Goal: Task Accomplishment & Management: Use online tool/utility

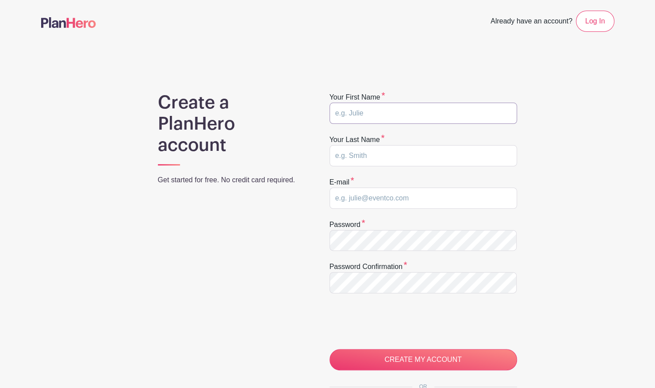
click at [363, 110] on input "text" at bounding box center [424, 113] width 188 height 21
type input "Nicole"
type input "Hildebrandt"
type input "[EMAIL_ADDRESS][DOMAIN_NAME]"
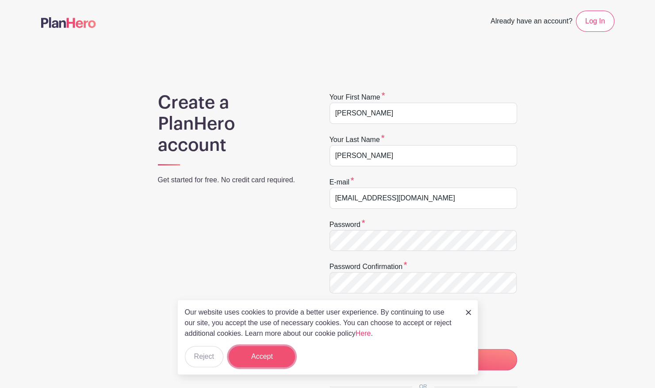
click at [292, 355] on button "Accept" at bounding box center [262, 356] width 66 height 21
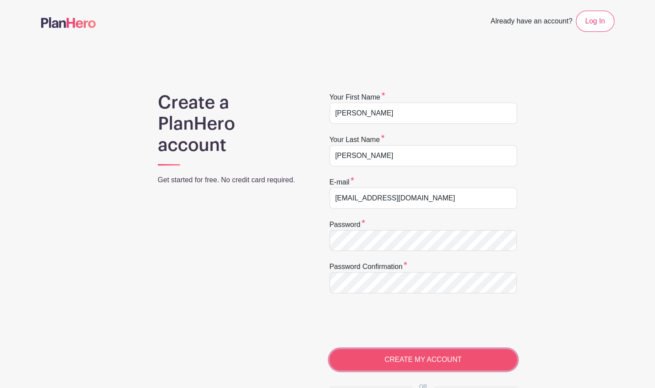
click at [386, 355] on input "CREATE MY ACCOUNT" at bounding box center [424, 359] width 188 height 21
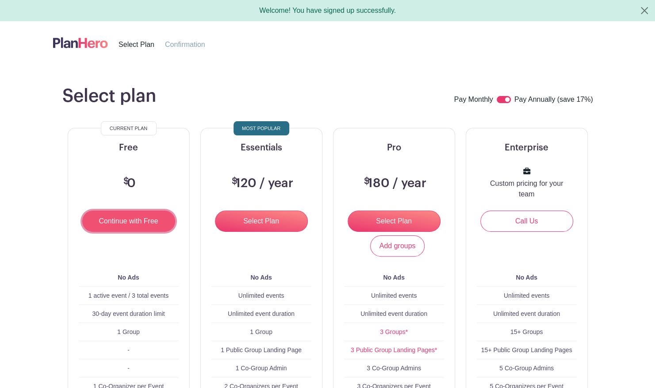
click at [135, 214] on input "Continue with Free" at bounding box center [128, 221] width 93 height 21
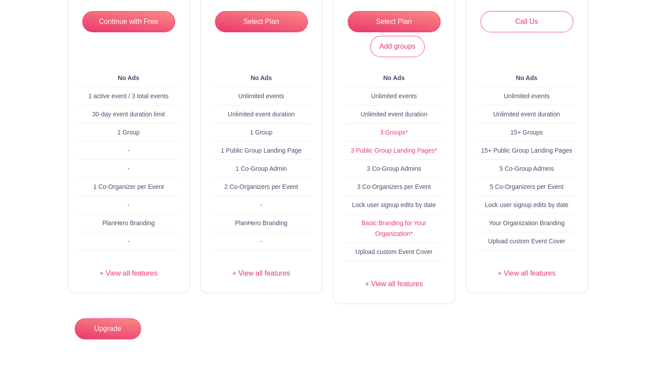
scroll to position [200, 0]
click at [129, 277] on link "+ View all features" at bounding box center [129, 273] width 100 height 11
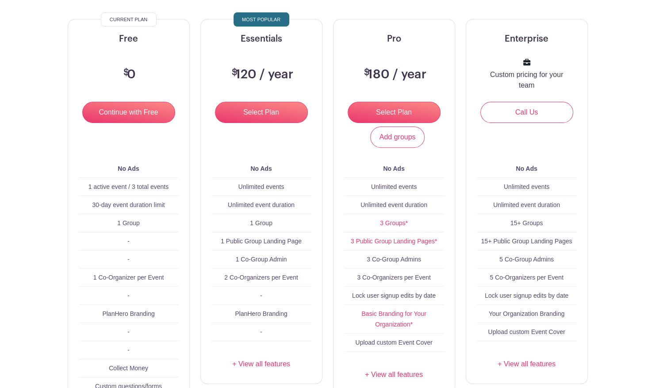
scroll to position [0, 0]
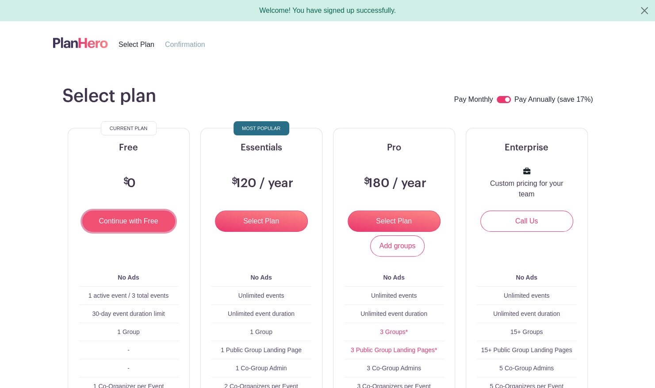
click at [125, 219] on input "Continue with Free" at bounding box center [128, 221] width 93 height 21
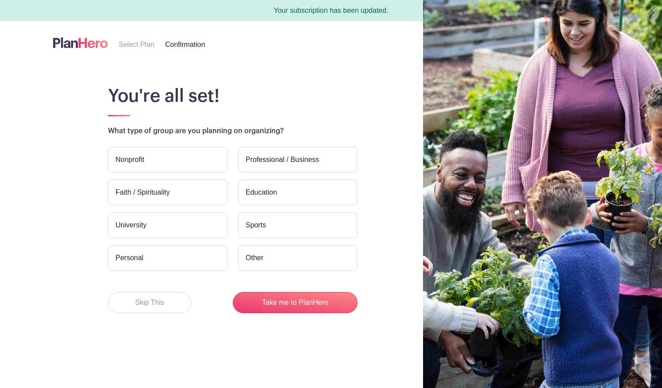
click at [277, 197] on label "Education" at bounding box center [297, 193] width 119 height 26
click at [0, 0] on input "Education" at bounding box center [0, 0] width 0 height 0
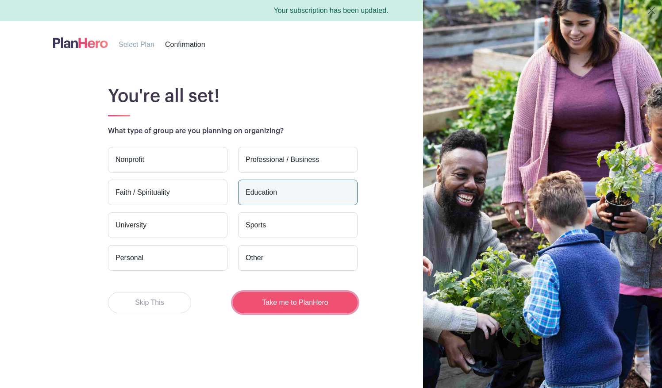
click at [285, 306] on button "Take me to PlanHero" at bounding box center [295, 302] width 125 height 21
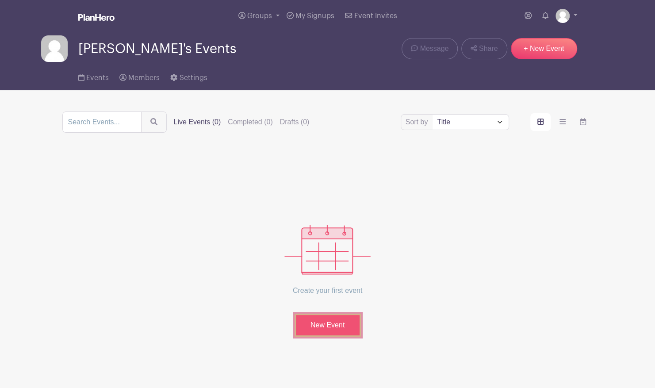
click at [316, 316] on link "New Event" at bounding box center [328, 325] width 66 height 23
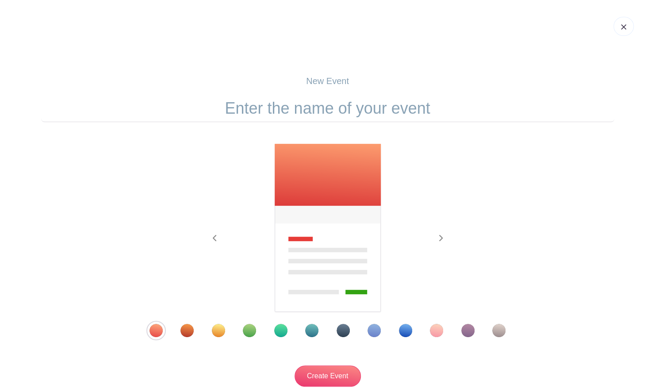
click at [297, 102] on input "text" at bounding box center [328, 108] width 574 height 27
click at [230, 110] on input "Parent-Teacher Conferences" at bounding box center [328, 108] width 574 height 27
click at [455, 104] on input "Fall Parent-Teacher Conferences" at bounding box center [328, 108] width 574 height 27
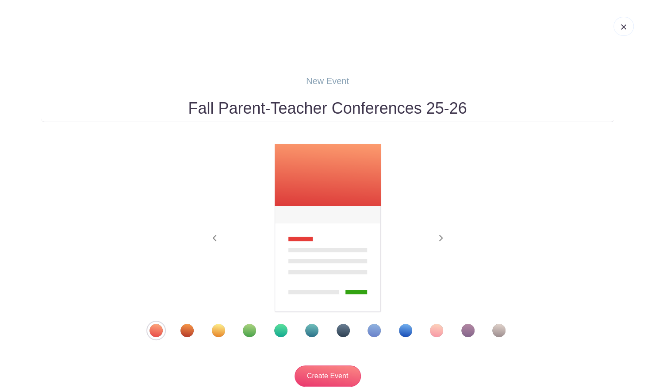
type input "Fall Parent-Teacher Conferences 25-26"
click at [471, 327] on div "Template 11" at bounding box center [468, 330] width 13 height 13
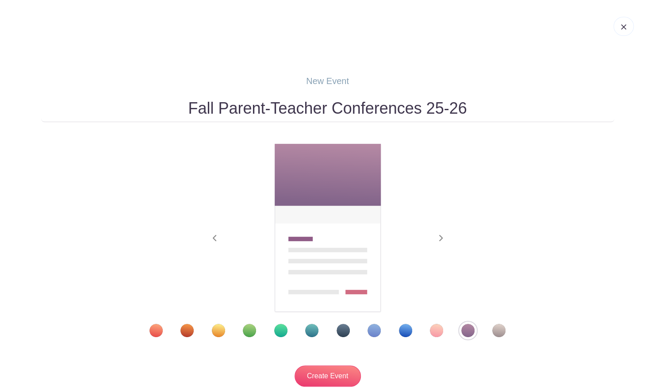
click at [439, 327] on div "Template 10" at bounding box center [436, 330] width 13 height 13
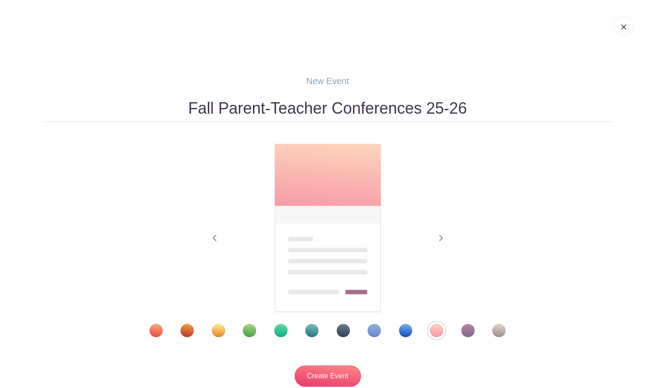
click at [216, 328] on div "Template 3" at bounding box center [218, 330] width 13 height 13
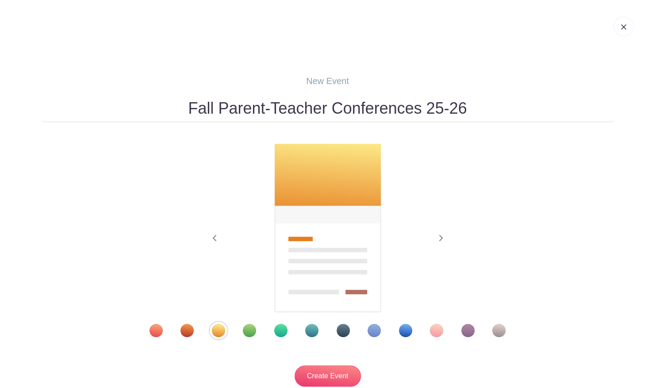
click at [187, 332] on div "Template 2" at bounding box center [187, 330] width 13 height 13
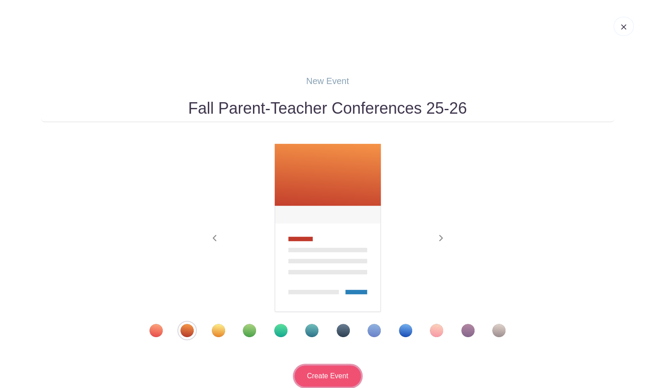
click at [335, 381] on input "Create Event" at bounding box center [328, 376] width 66 height 21
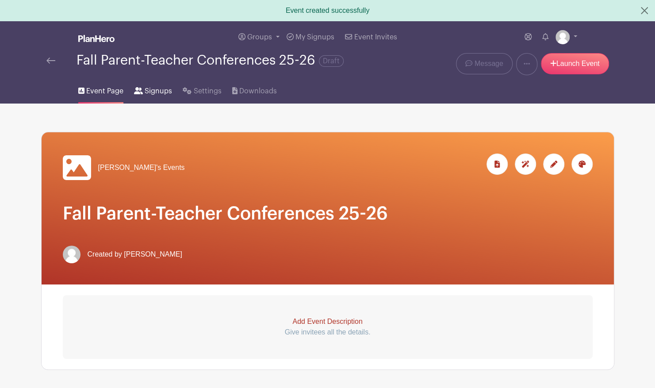
click at [153, 88] on span "Signups" at bounding box center [158, 91] width 27 height 11
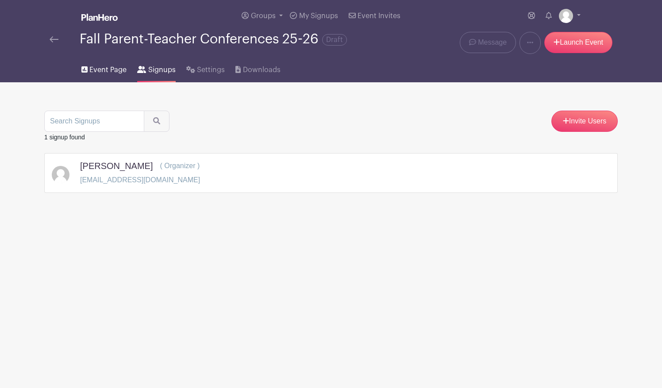
click at [115, 68] on span "Event Page" at bounding box center [107, 70] width 37 height 11
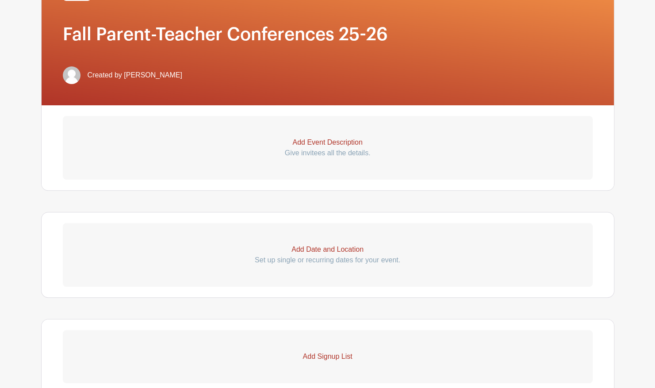
scroll to position [158, 0]
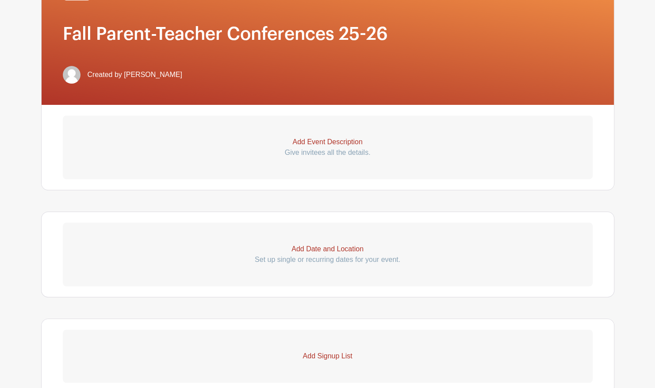
click at [313, 248] on p "Add Date and Location" at bounding box center [328, 249] width 530 height 11
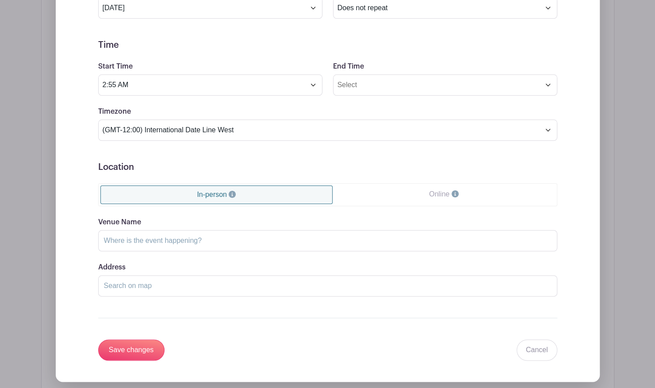
scroll to position [486, 0]
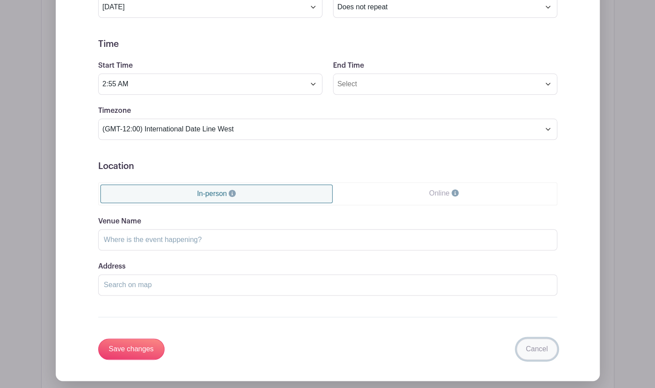
click at [540, 343] on link "Cancel" at bounding box center [537, 349] width 41 height 21
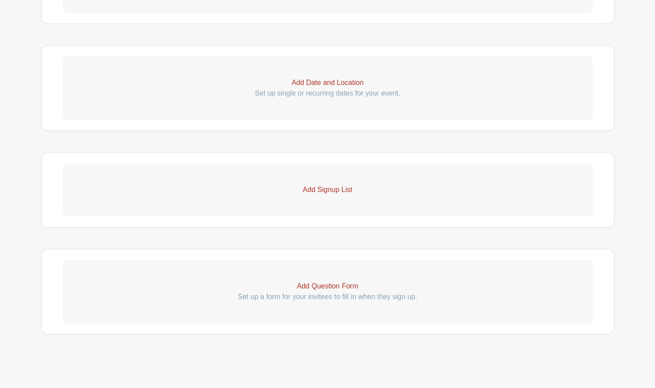
click at [302, 186] on p "Add Signup List" at bounding box center [328, 190] width 530 height 11
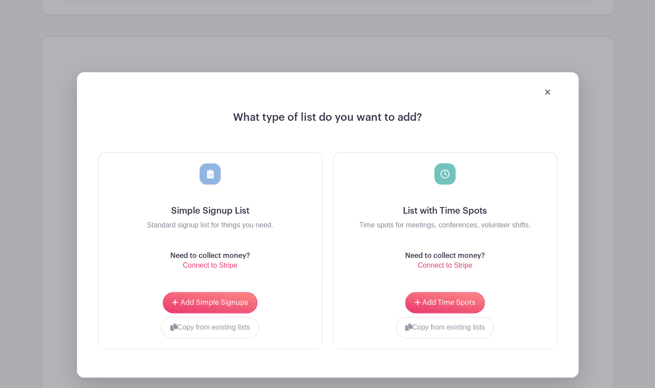
scroll to position [442, 0]
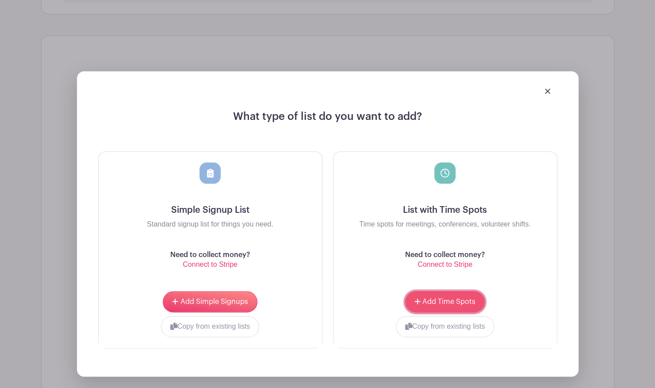
click at [452, 293] on button "Add Time Spots" at bounding box center [445, 301] width 80 height 21
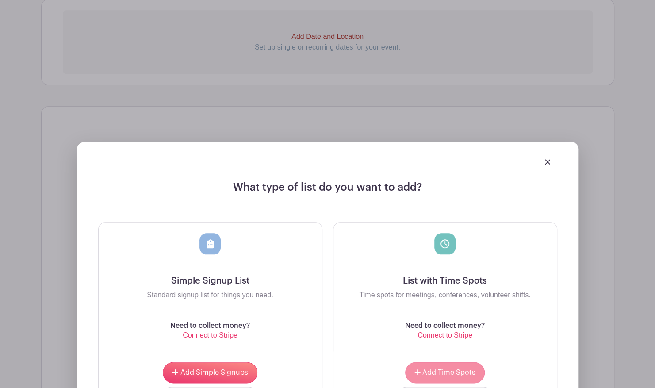
scroll to position [512, 0]
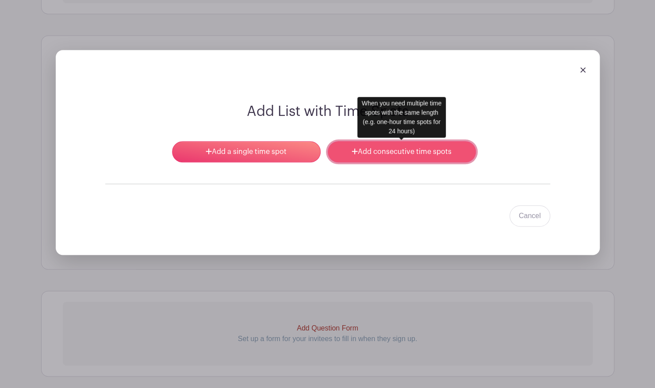
click at [368, 153] on link "Add consecutive time spots" at bounding box center [402, 151] width 148 height 21
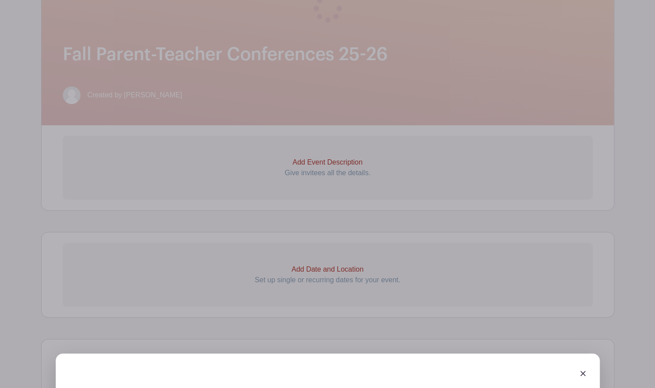
scroll to position [191, 0]
